Goal: Transaction & Acquisition: Purchase product/service

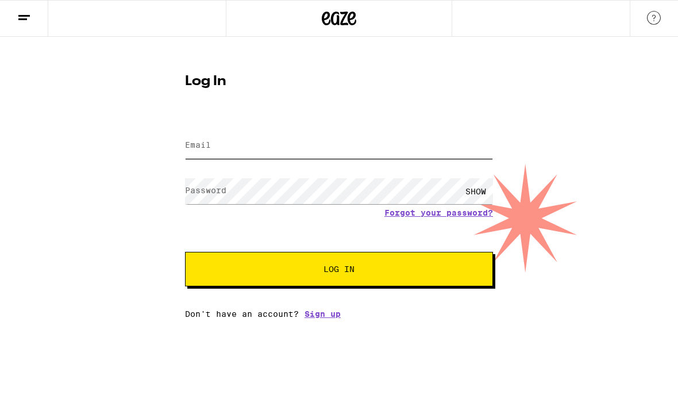
click at [386, 157] on input "Email" at bounding box center [339, 146] width 308 height 26
type input "[EMAIL_ADDRESS][DOMAIN_NAME]"
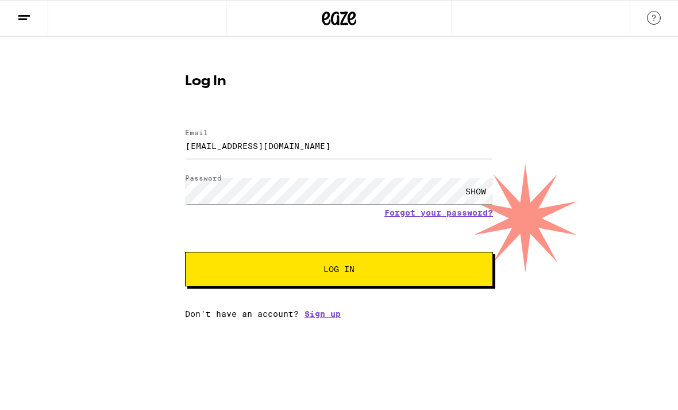
click at [339, 271] on button "Log In" at bounding box center [339, 269] width 308 height 34
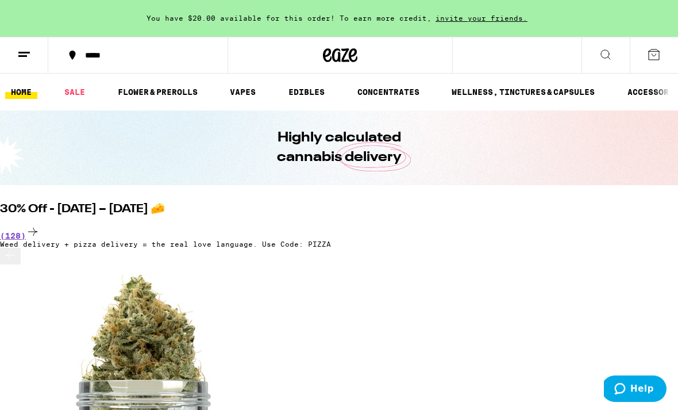
click at [316, 92] on link "EDIBLES" at bounding box center [307, 92] width 48 height 14
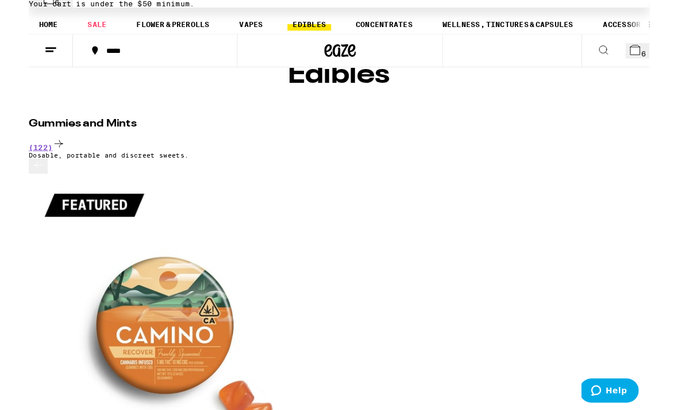
click at [670, 56] on span "6" at bounding box center [672, 58] width 5 height 9
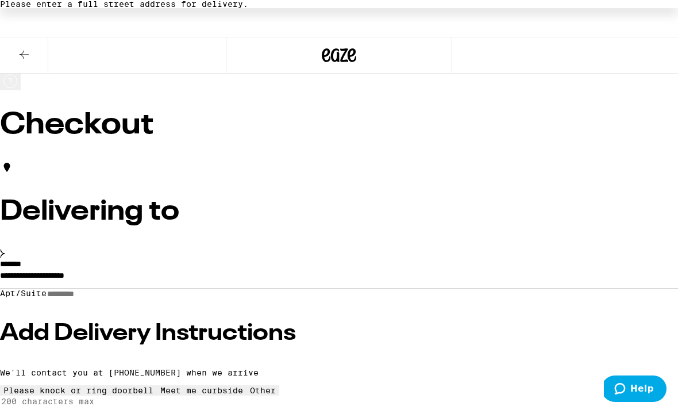
click at [342, 218] on div "Delivering to" at bounding box center [339, 210] width 678 height 100
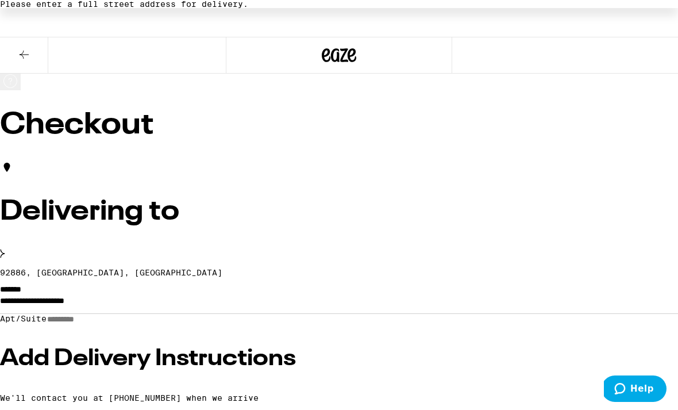
click at [340, 221] on div "Delivering to" at bounding box center [339, 210] width 678 height 100
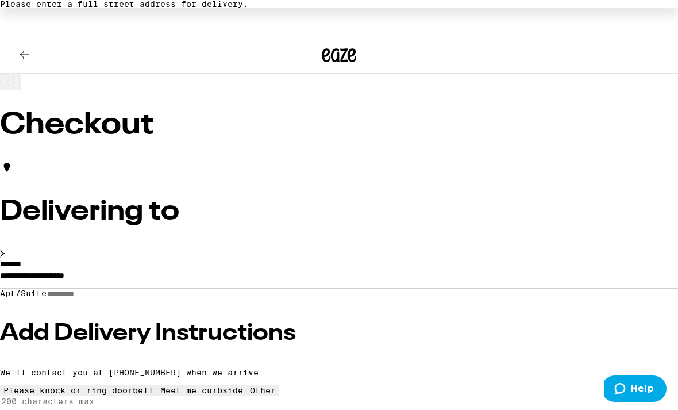
click at [293, 269] on input "**********" at bounding box center [339, 279] width 678 height 20
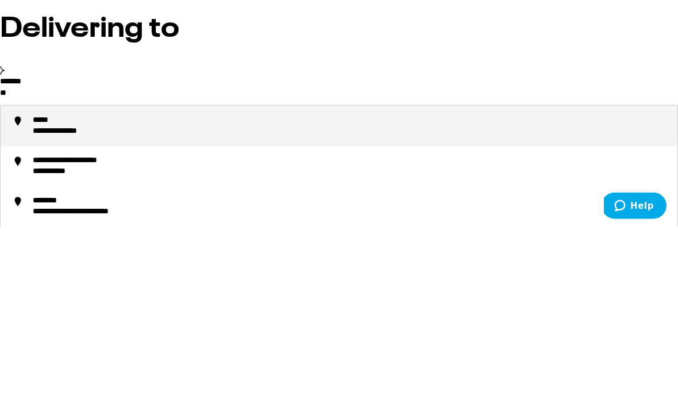
type input "*"
click at [126, 298] on div "**********" at bounding box center [93, 303] width 120 height 11
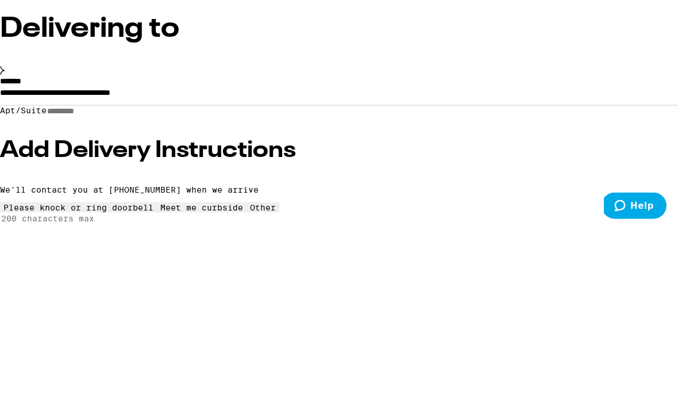
scroll to position [183, 0]
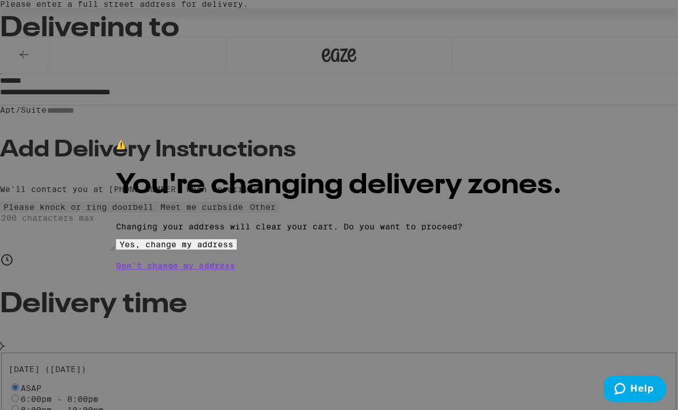
click at [237, 250] on button "Yes, change my address" at bounding box center [176, 244] width 121 height 10
type input "**********"
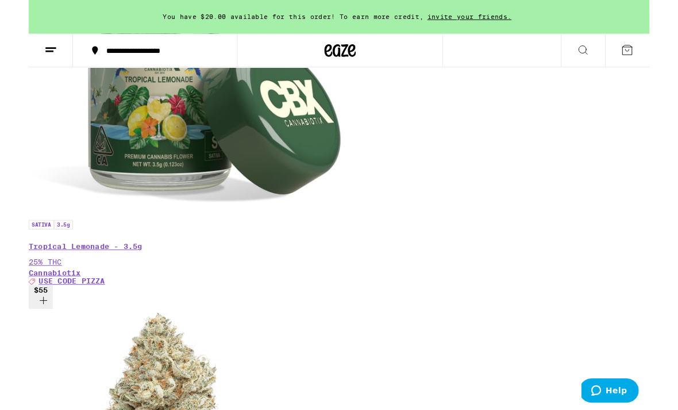
scroll to position [0, 1029]
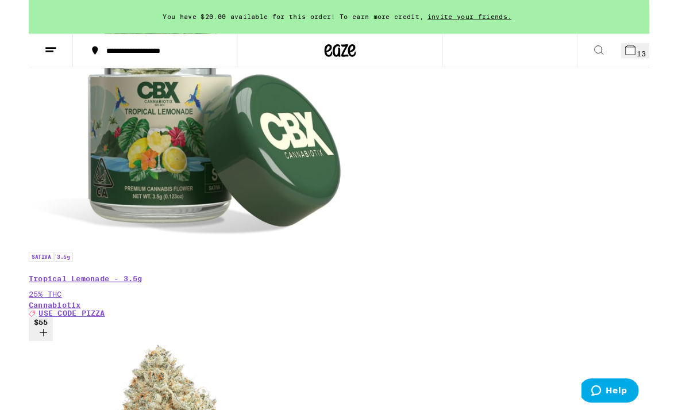
click at [662, 53] on button "16" at bounding box center [662, 55] width 31 height 17
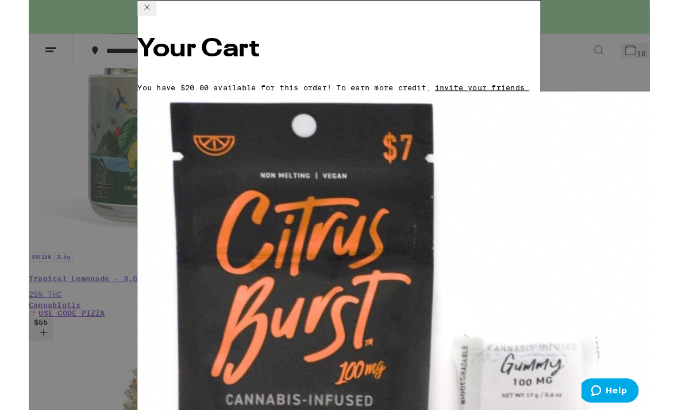
scroll to position [2, 0]
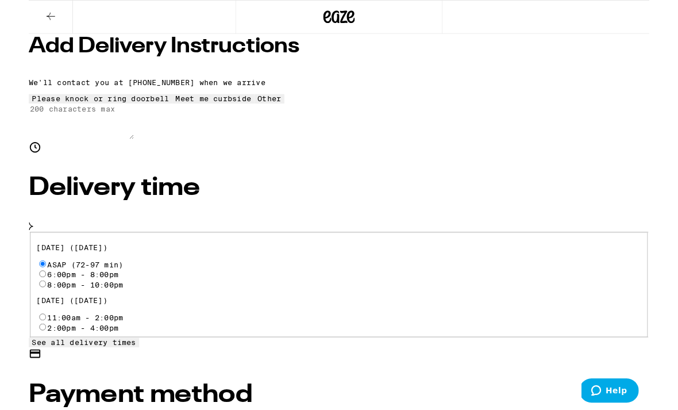
scroll to position [294, 0]
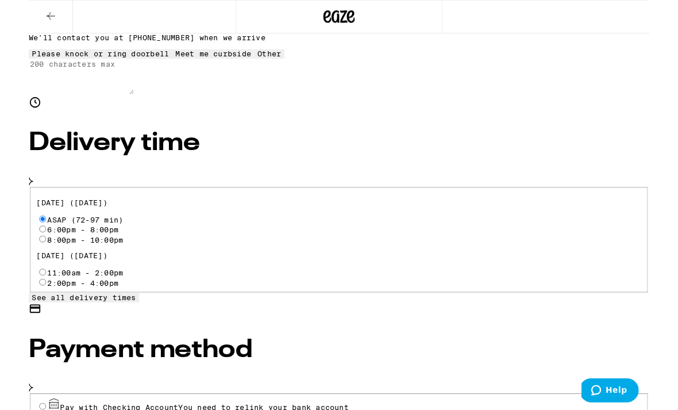
radio input "true"
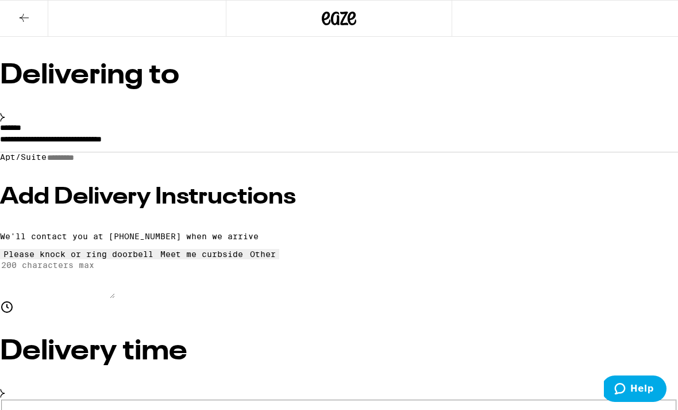
scroll to position [83, 0]
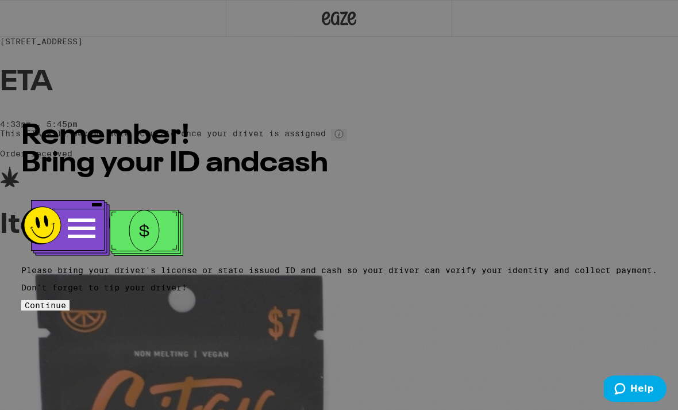
click at [70, 300] on button "Continue" at bounding box center [45, 305] width 48 height 10
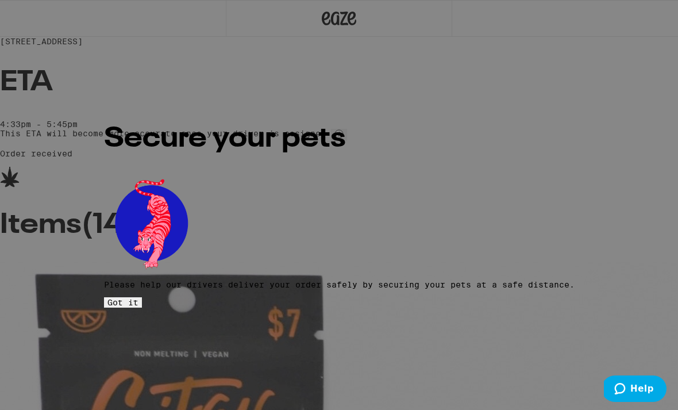
click at [142, 297] on button "Got it" at bounding box center [123, 302] width 38 height 10
